Goal: Information Seeking & Learning: Learn about a topic

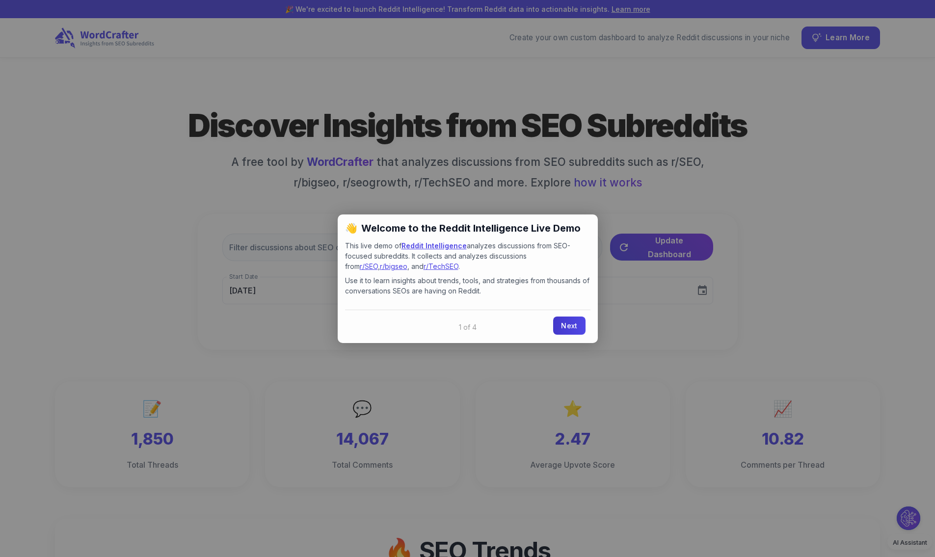
click at [570, 330] on link "Next" at bounding box center [569, 326] width 32 height 18
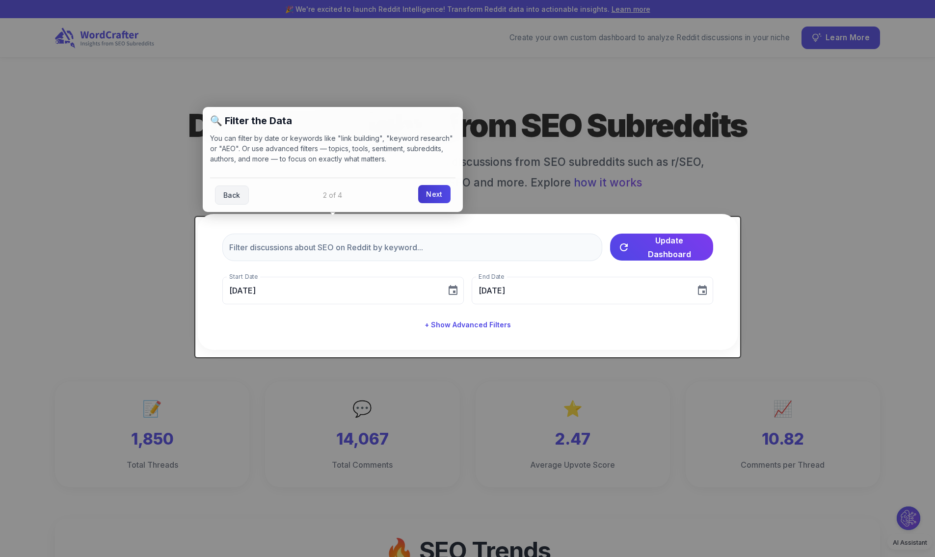
click at [436, 196] on link "Next" at bounding box center [434, 194] width 32 height 18
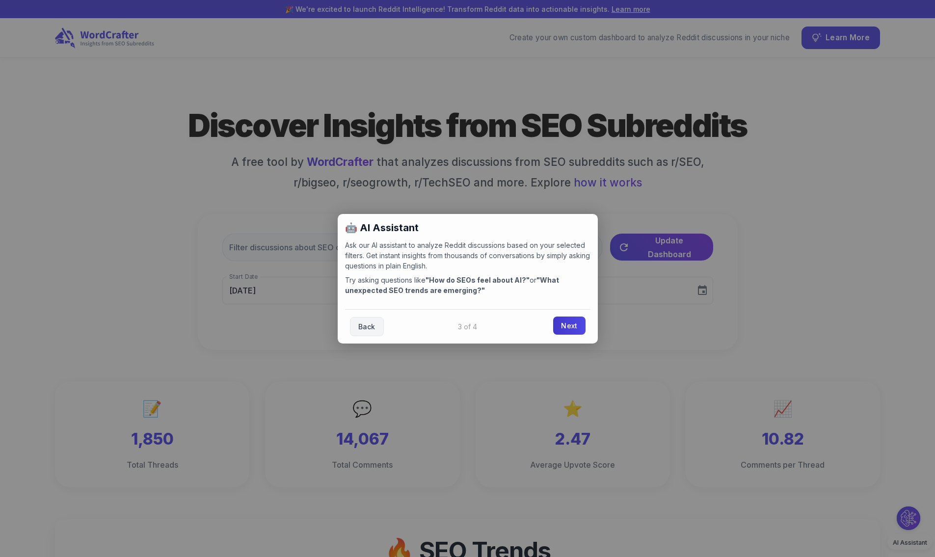
click at [563, 321] on link "Next" at bounding box center [569, 326] width 32 height 18
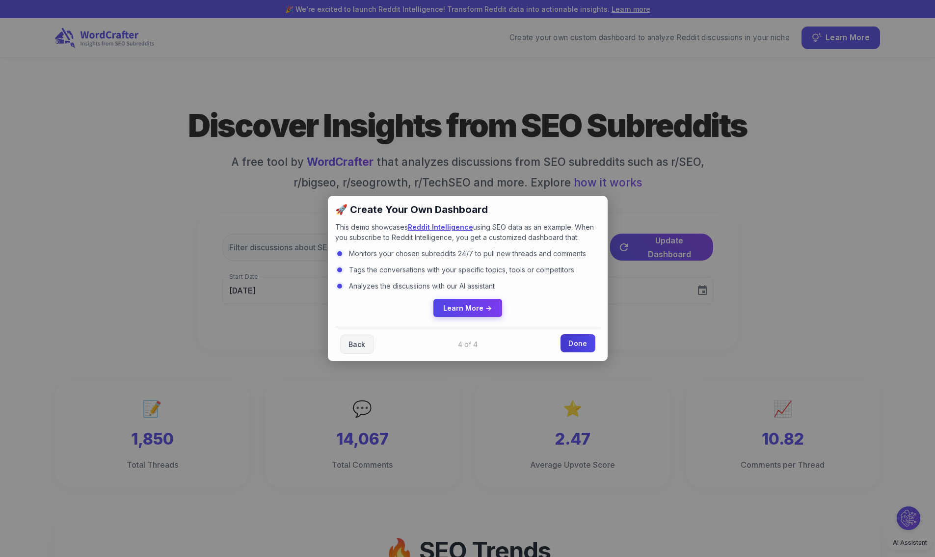
click at [564, 337] on link "Done" at bounding box center [578, 343] width 34 height 18
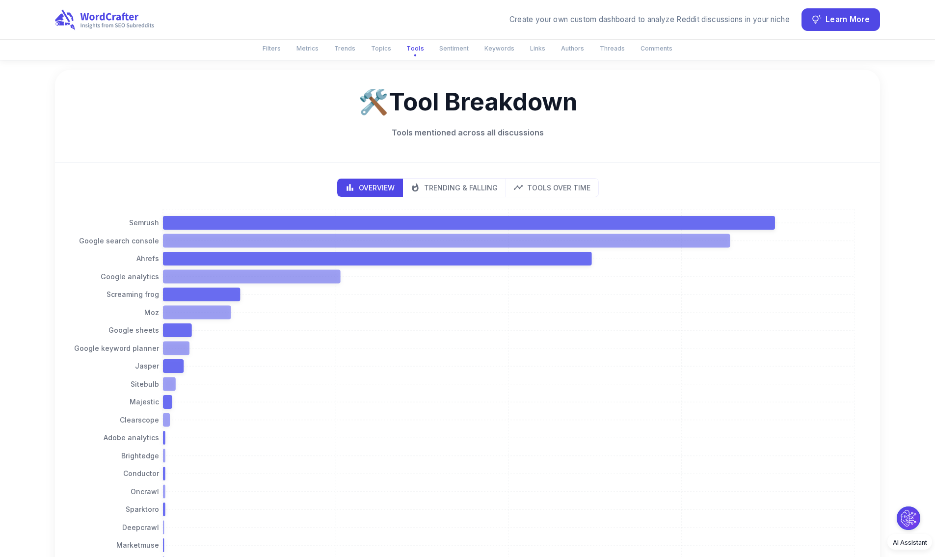
scroll to position [1519, 0]
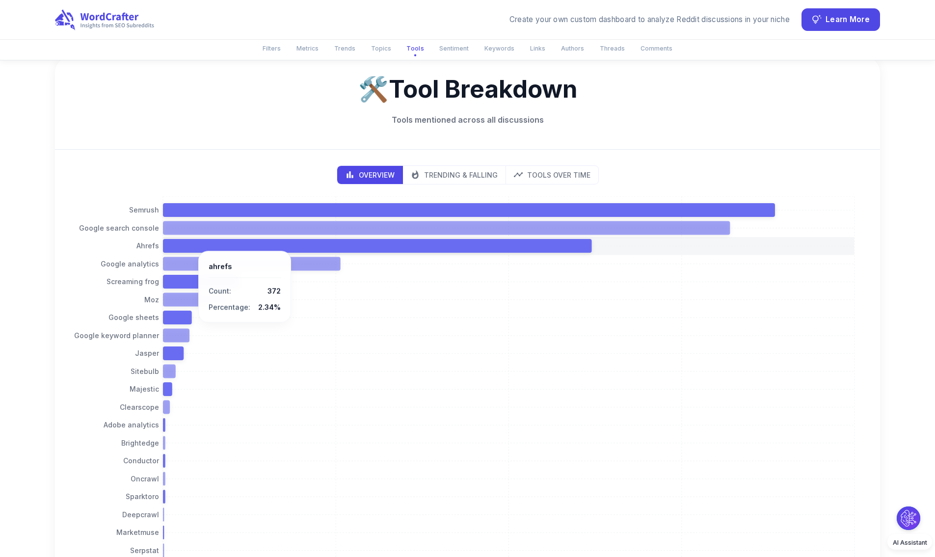
click at [193, 239] on icon at bounding box center [377, 246] width 429 height 14
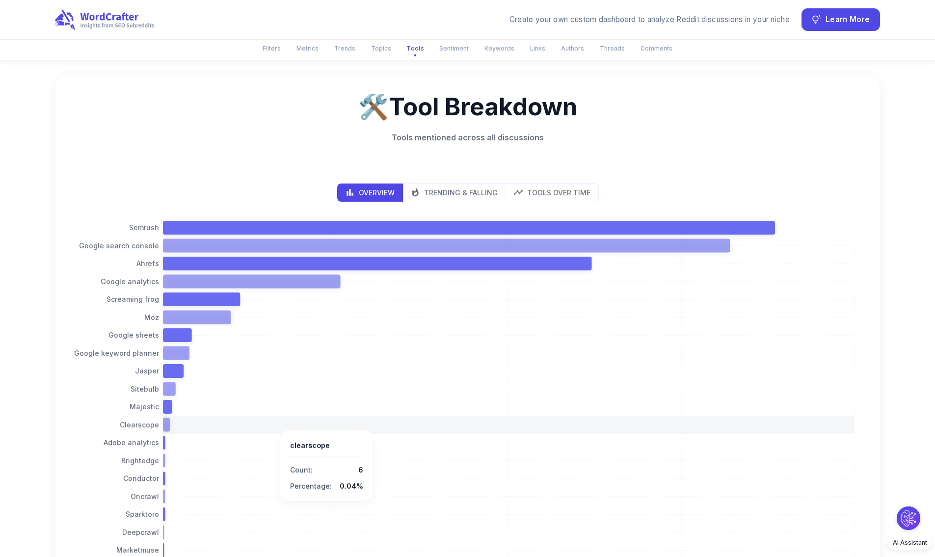
scroll to position [1387, 0]
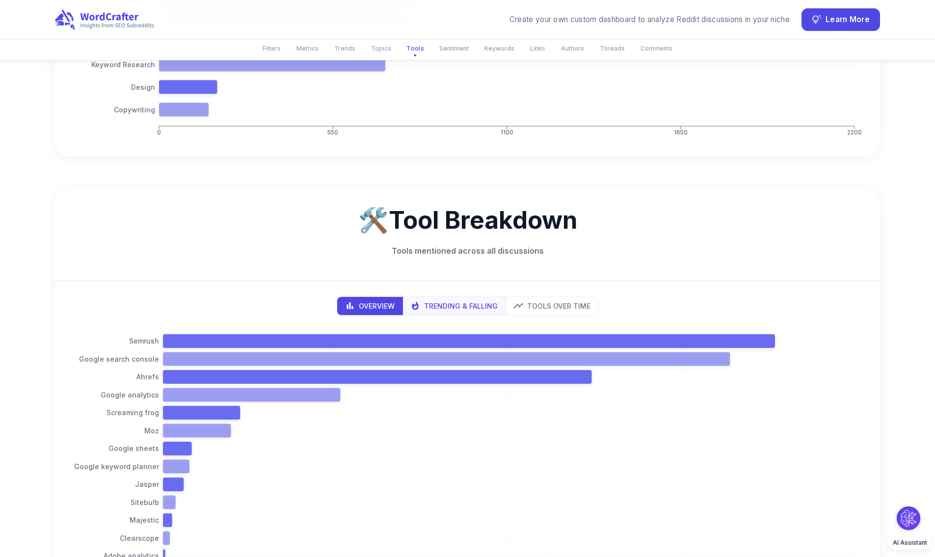
click at [438, 301] on p "Trending & Falling" at bounding box center [461, 306] width 74 height 10
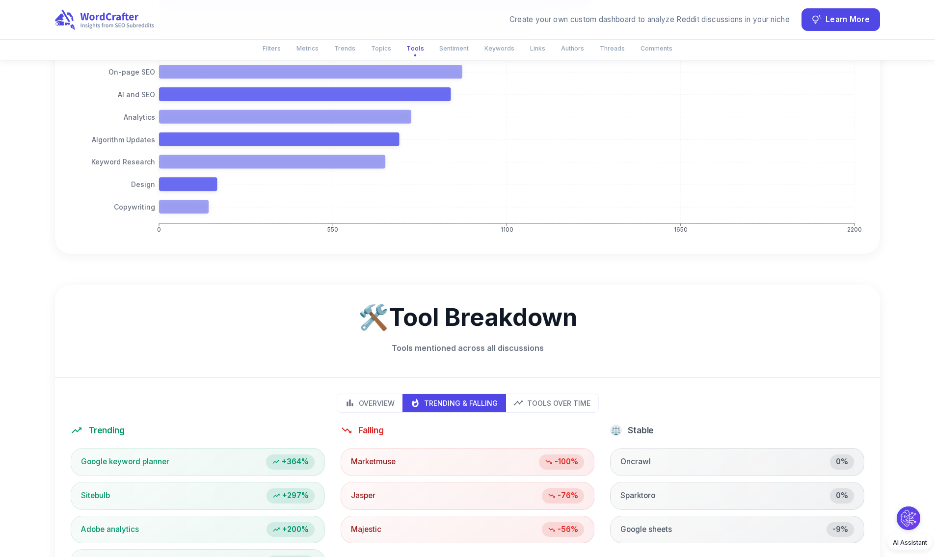
scroll to position [1284, 0]
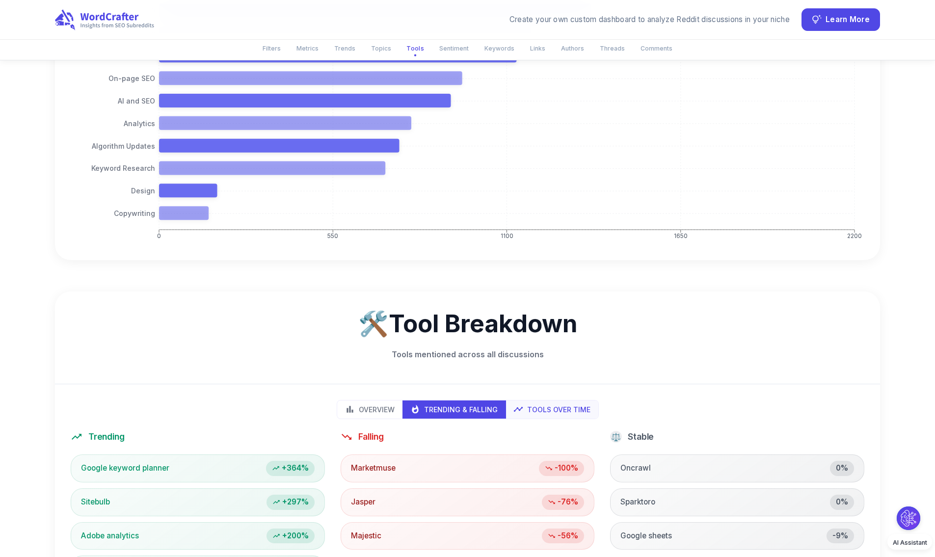
click at [558, 401] on button "Tools Over Time" at bounding box center [552, 410] width 93 height 18
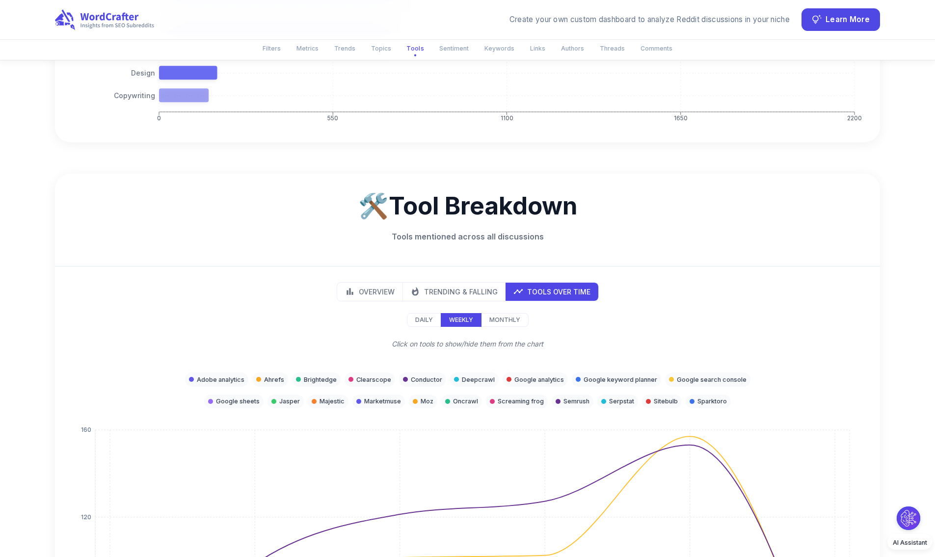
scroll to position [1466, 0]
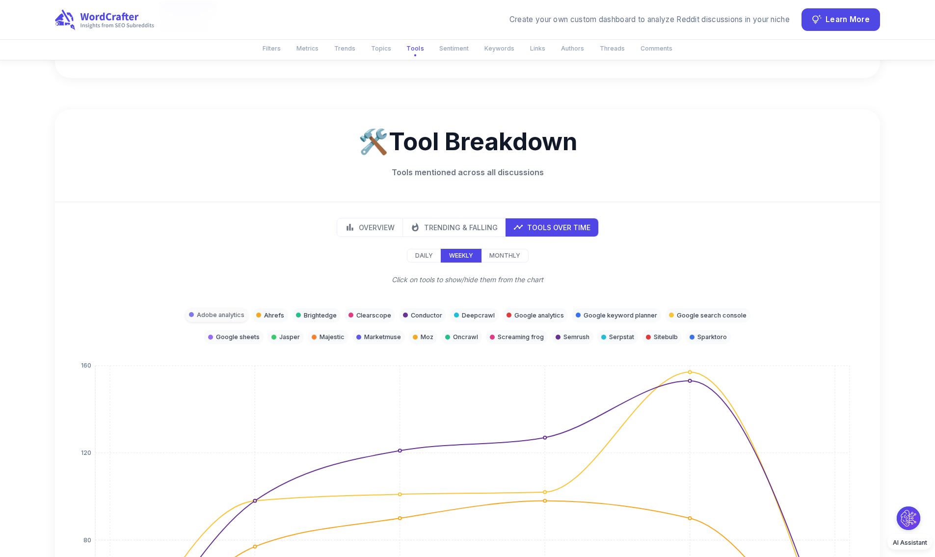
click at [228, 310] on p "Adobe analytics" at bounding box center [221, 314] width 48 height 9
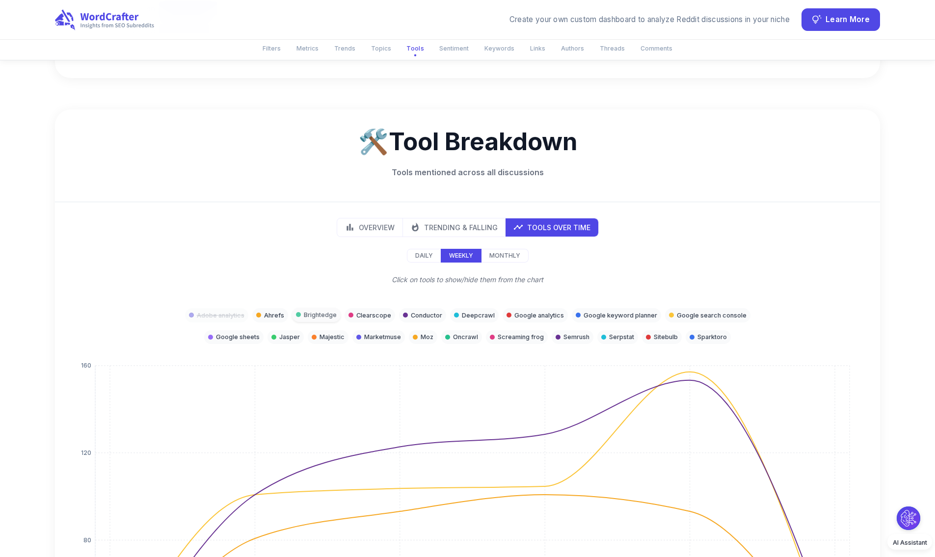
click at [315, 310] on p "Brightedge" at bounding box center [320, 314] width 33 height 9
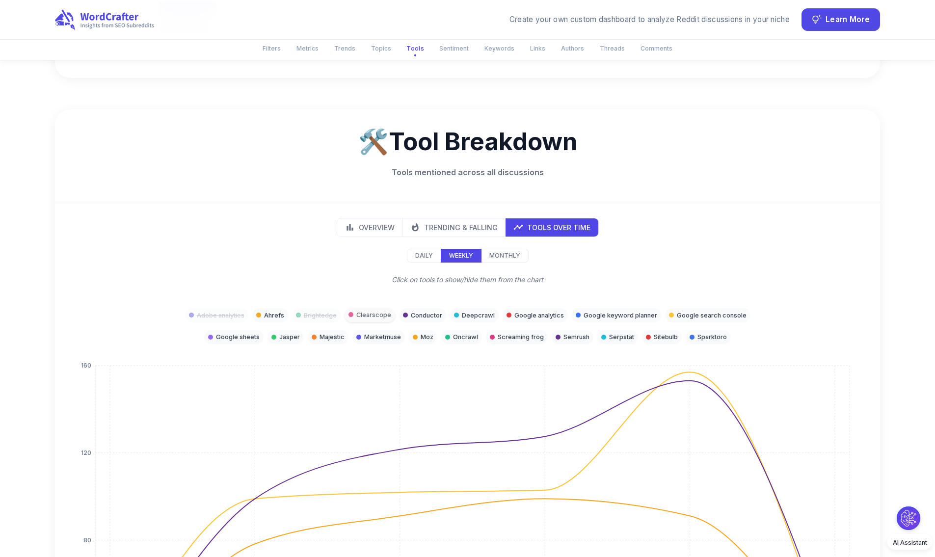
click at [375, 310] on p "Clearscope" at bounding box center [373, 314] width 35 height 9
click at [412, 310] on p "Conductor" at bounding box center [426, 314] width 31 height 9
click at [464, 310] on p "Deepcrawl" at bounding box center [478, 314] width 33 height 9
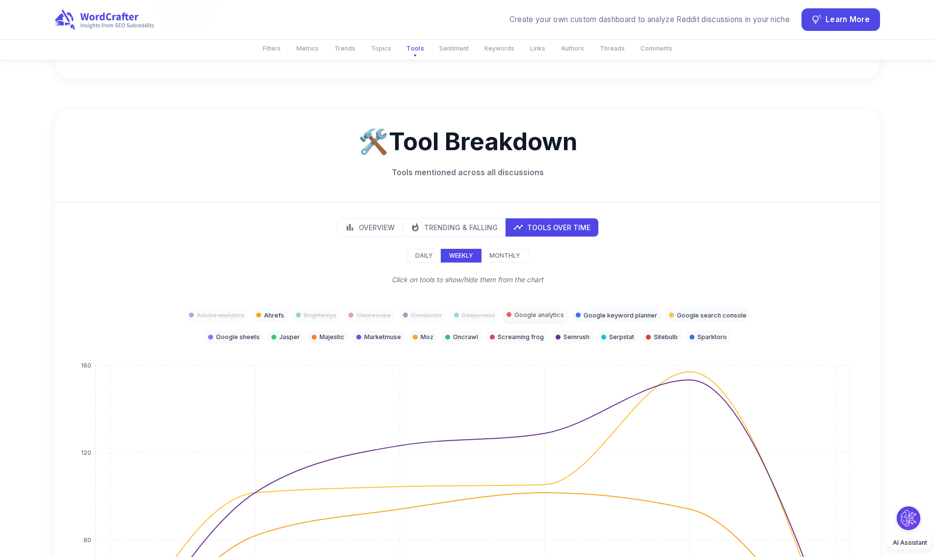
click at [510, 312] on div at bounding box center [509, 314] width 5 height 5
click at [602, 310] on p "Google keyword planner" at bounding box center [621, 314] width 74 height 9
click at [692, 310] on p "Google search console" at bounding box center [712, 314] width 70 height 9
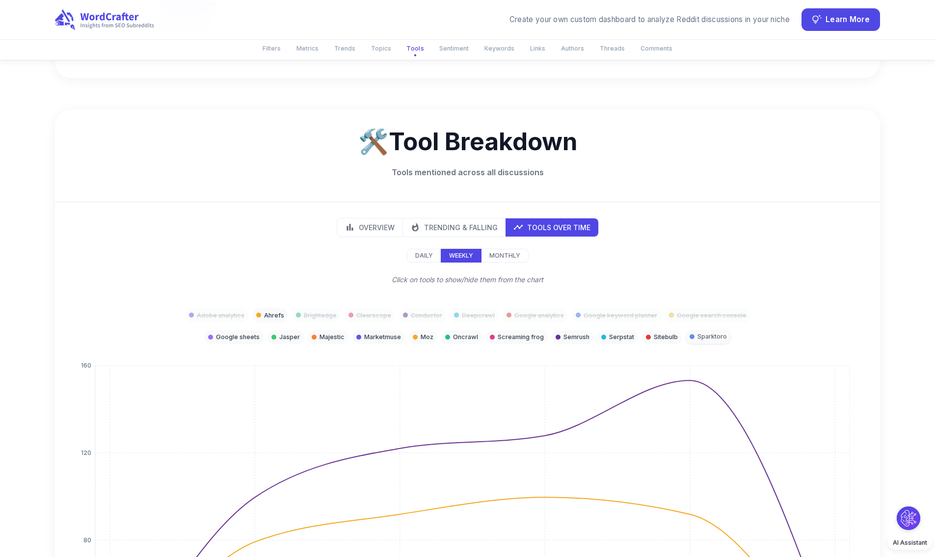
click at [706, 332] on p "Sparktoro" at bounding box center [712, 336] width 29 height 9
click at [669, 332] on p "Sitebulb" at bounding box center [666, 336] width 24 height 9
click at [624, 332] on p "Serpstat" at bounding box center [621, 336] width 25 height 9
click at [527, 332] on p "Screaming frog" at bounding box center [521, 336] width 46 height 9
click at [453, 332] on p "Oncrawl" at bounding box center [465, 336] width 25 height 9
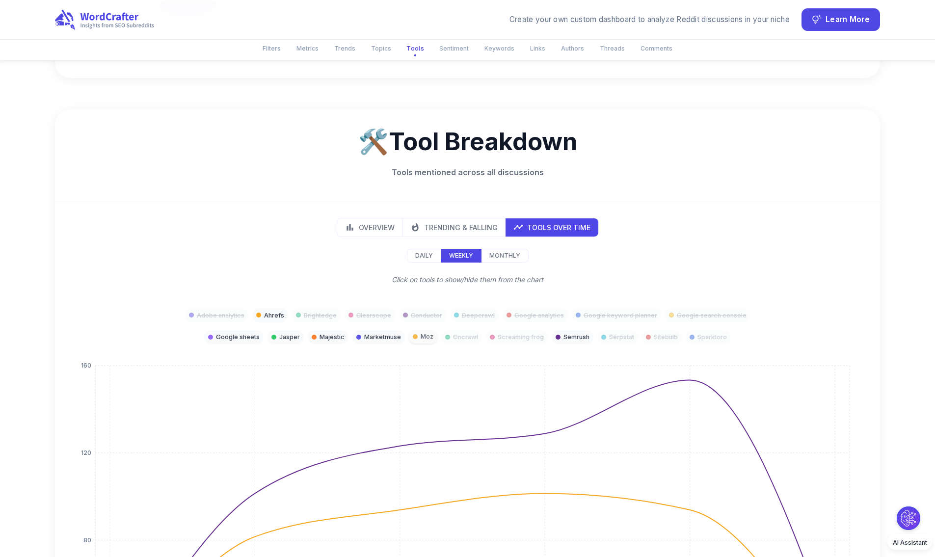
click at [415, 330] on div "Moz" at bounding box center [423, 337] width 28 height 14
click at [389, 330] on div "Marketmuse" at bounding box center [379, 337] width 53 height 14
click at [316, 330] on div "Majestic" at bounding box center [328, 337] width 41 height 14
click at [298, 332] on p "Jasper" at bounding box center [289, 336] width 21 height 9
click at [238, 332] on p "Google sheets" at bounding box center [238, 336] width 44 height 9
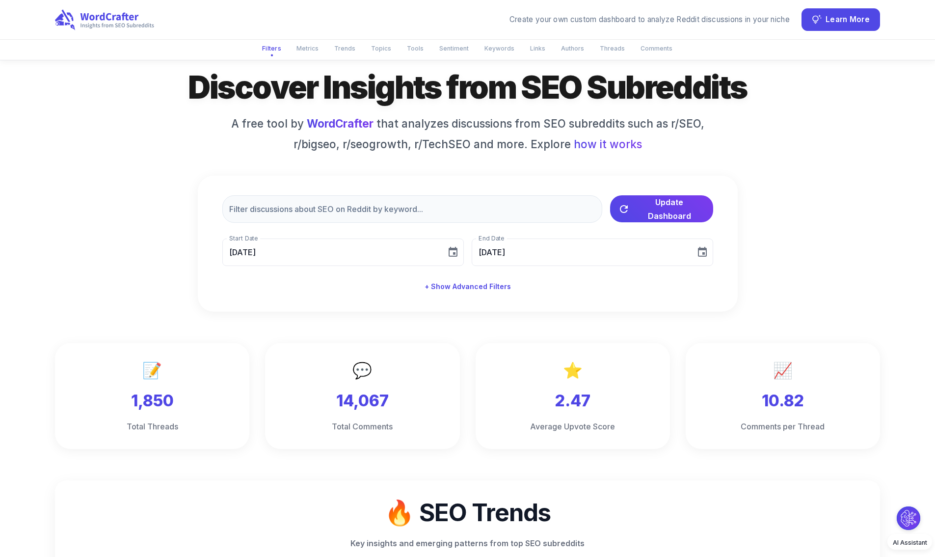
scroll to position [0, 0]
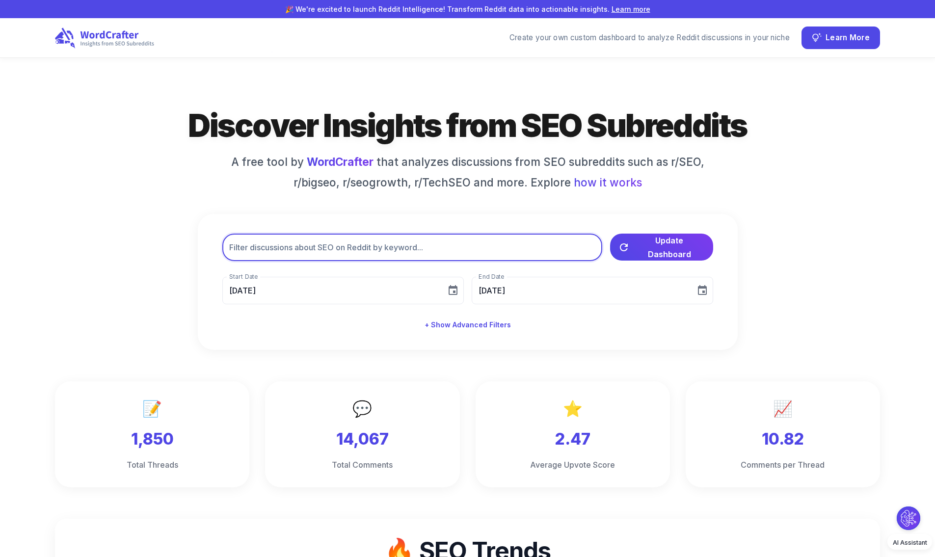
click at [339, 253] on input "text" at bounding box center [412, 247] width 380 height 27
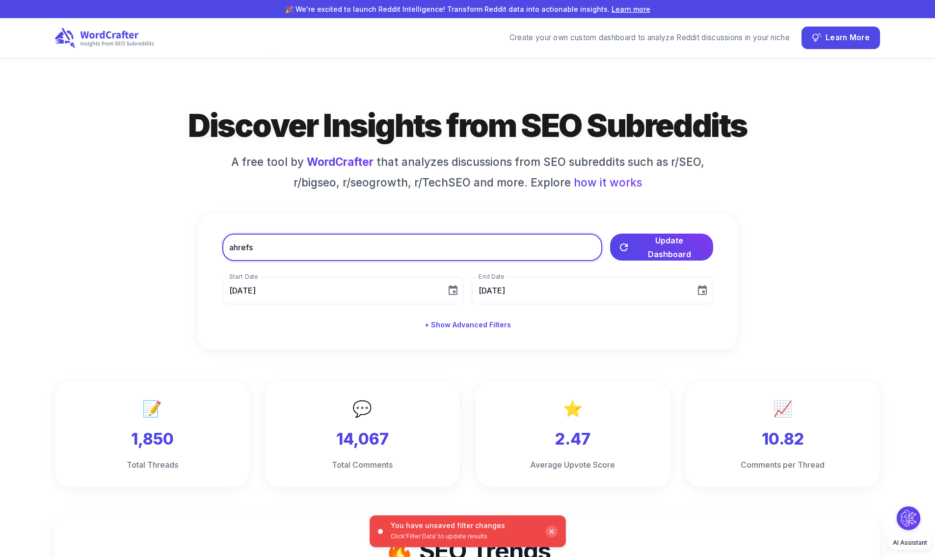
type input "ahrefs"
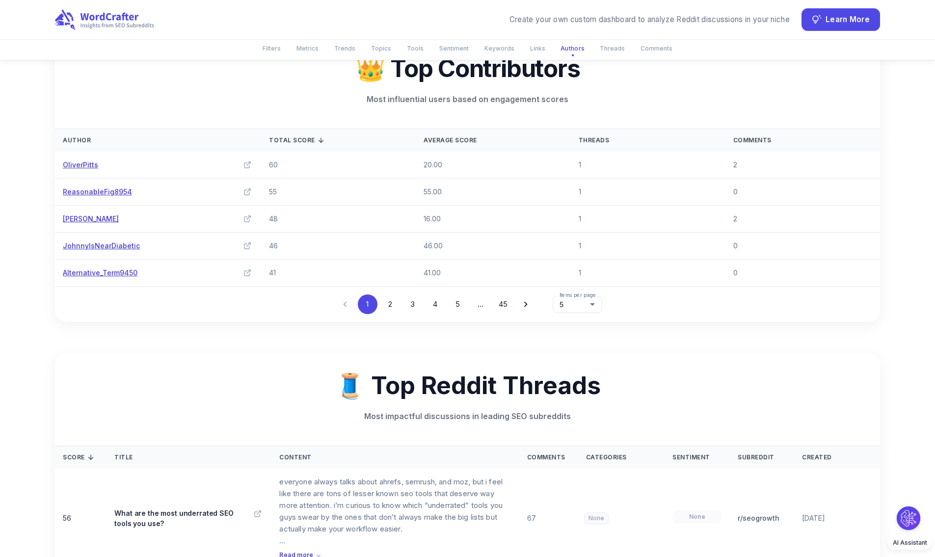
scroll to position [3456, 0]
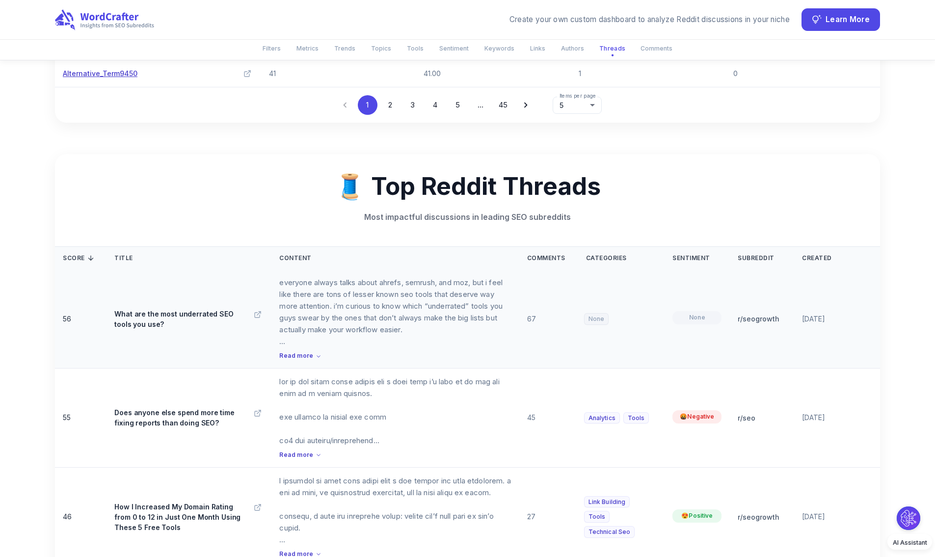
click at [176, 309] on p "What are the most underrated SEO tools you use?" at bounding box center [179, 319] width 130 height 21
click at [168, 309] on p "What are the most underrated SEO tools you use?" at bounding box center [179, 319] width 130 height 21
click at [299, 352] on span "Read more" at bounding box center [296, 356] width 34 height 9
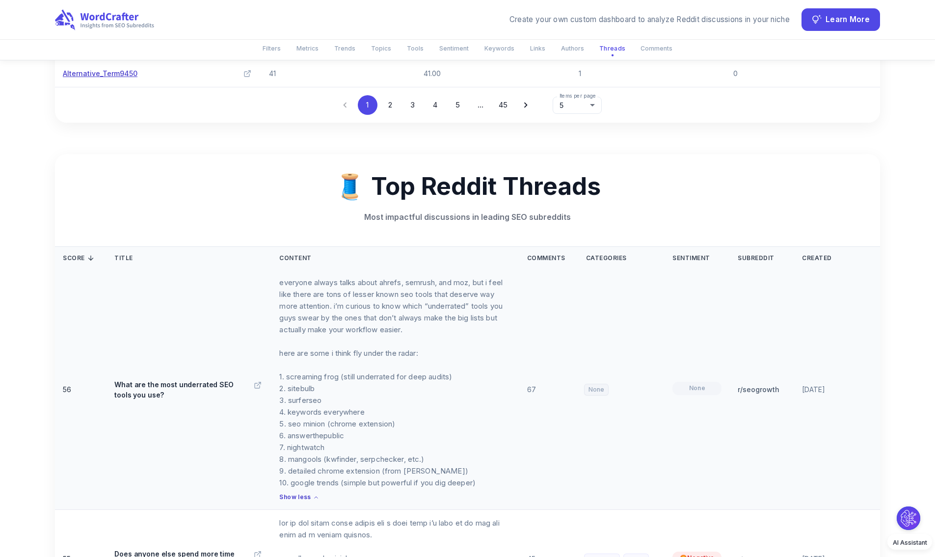
click at [291, 493] on span "Show less" at bounding box center [294, 497] width 31 height 9
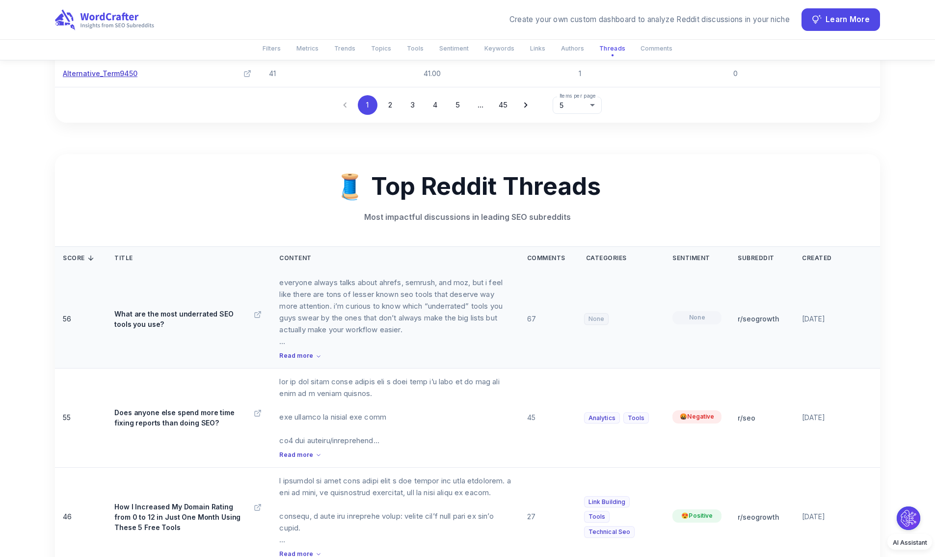
click at [733, 270] on td "r/ seogrowth" at bounding box center [762, 319] width 64 height 99
click at [711, 270] on td "None" at bounding box center [697, 319] width 65 height 99
click at [693, 270] on td "None" at bounding box center [697, 319] width 65 height 99
click at [460, 277] on p "everyone always talks about ahrefs, semrush, and moz, but i feel like there are…" at bounding box center [395, 312] width 232 height 71
click at [199, 407] on p "Does anyone else spend more time fixing reports than doing SEO?" at bounding box center [179, 417] width 130 height 21
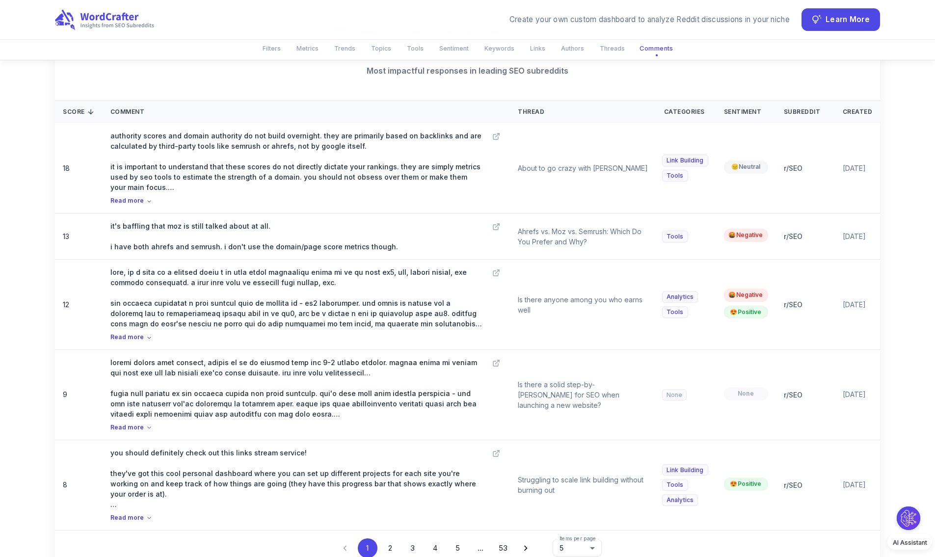
scroll to position [4078, 0]
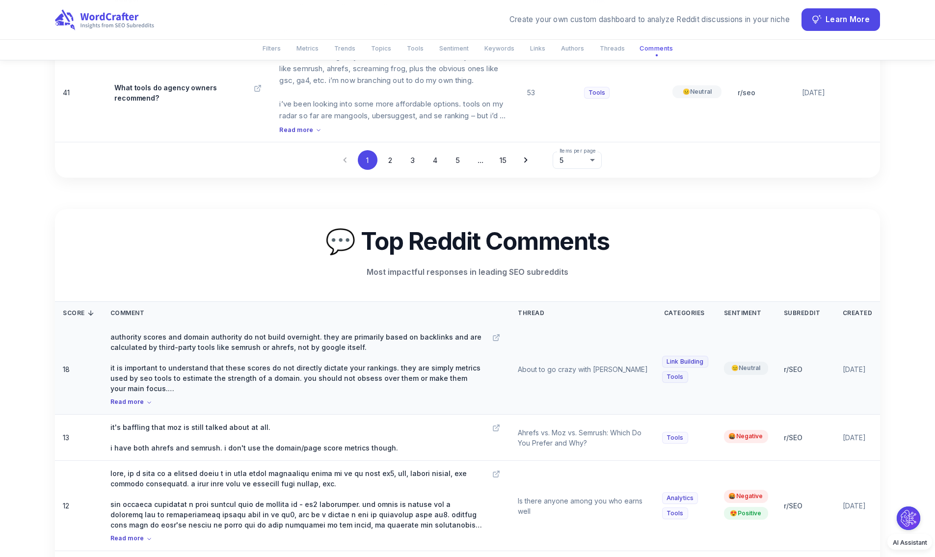
click at [202, 332] on p "authority scores and domain authority do not build overnight. they are primaril…" at bounding box center [296, 363] width 373 height 62
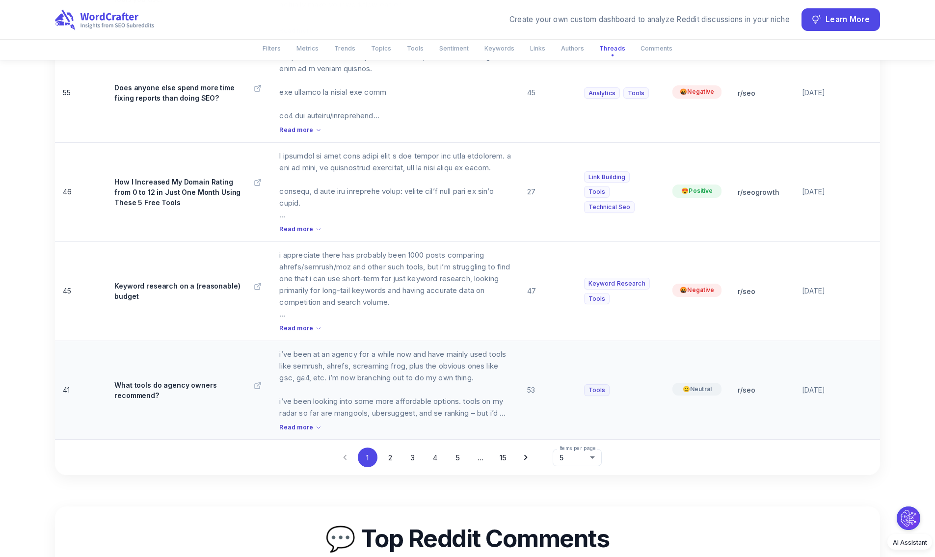
click at [214, 380] on p "What tools do agency owners recommend?" at bounding box center [179, 390] width 130 height 21
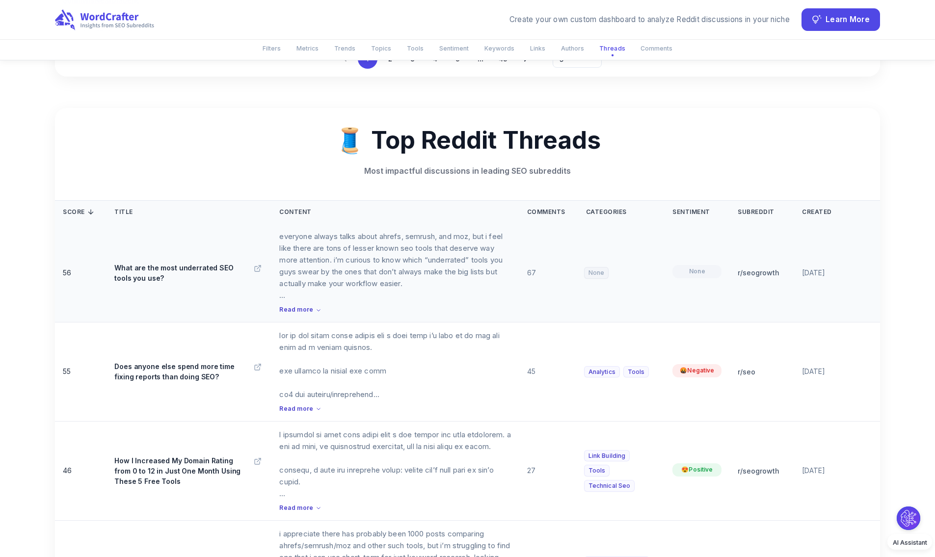
scroll to position [3481, 0]
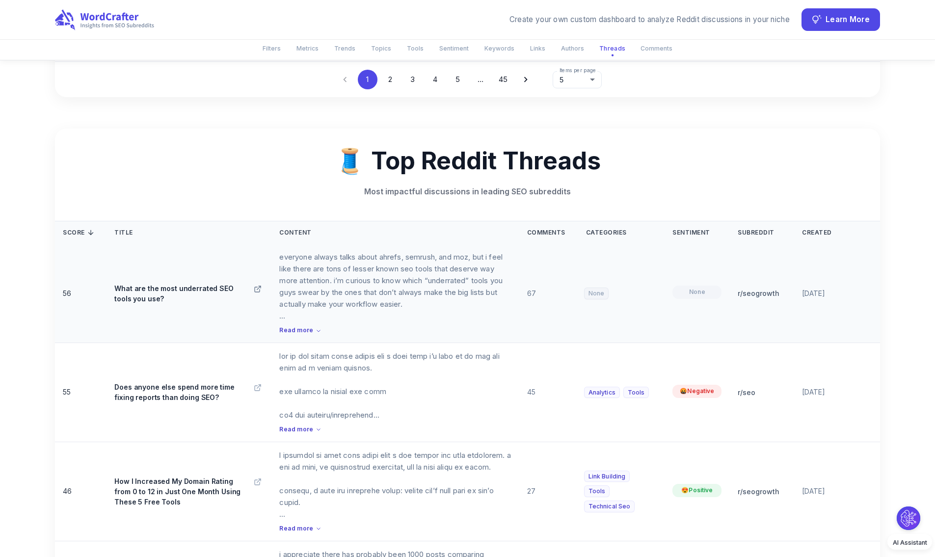
click at [257, 286] on line at bounding box center [258, 287] width 3 height 3
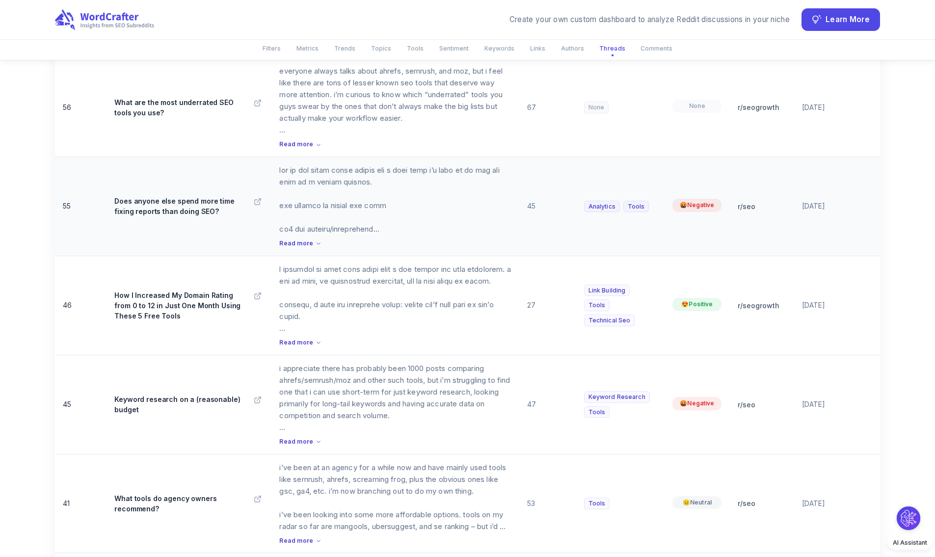
scroll to position [3699, 0]
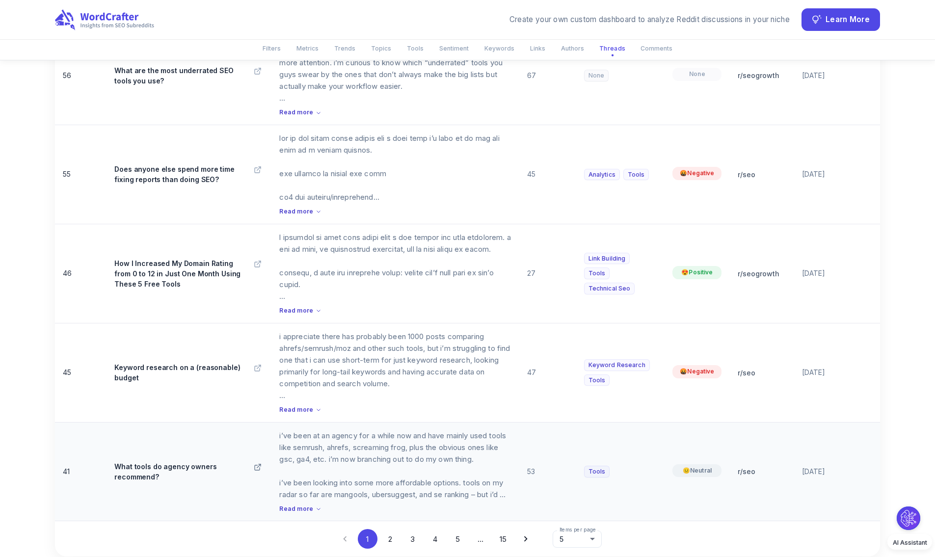
click at [258, 463] on icon at bounding box center [258, 467] width 8 height 8
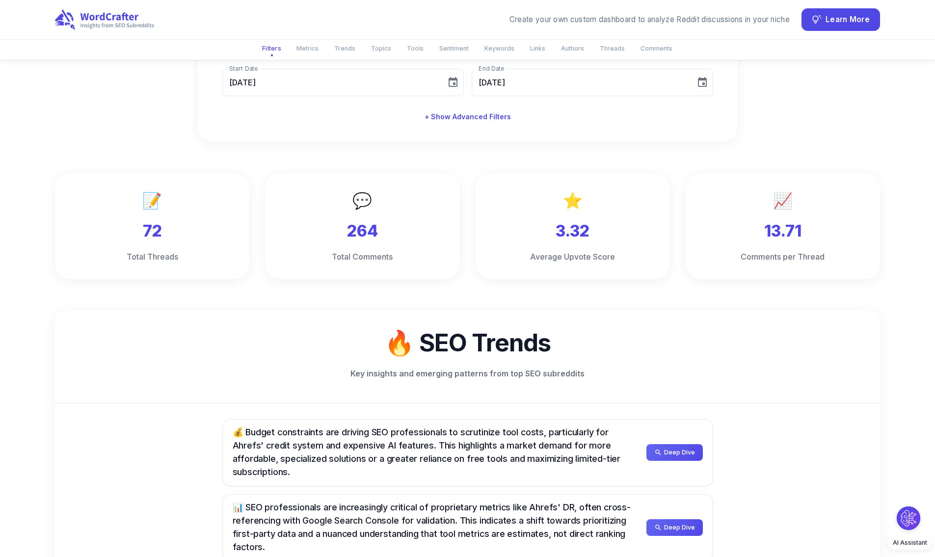
scroll to position [0, 0]
